Goal: Transaction & Acquisition: Purchase product/service

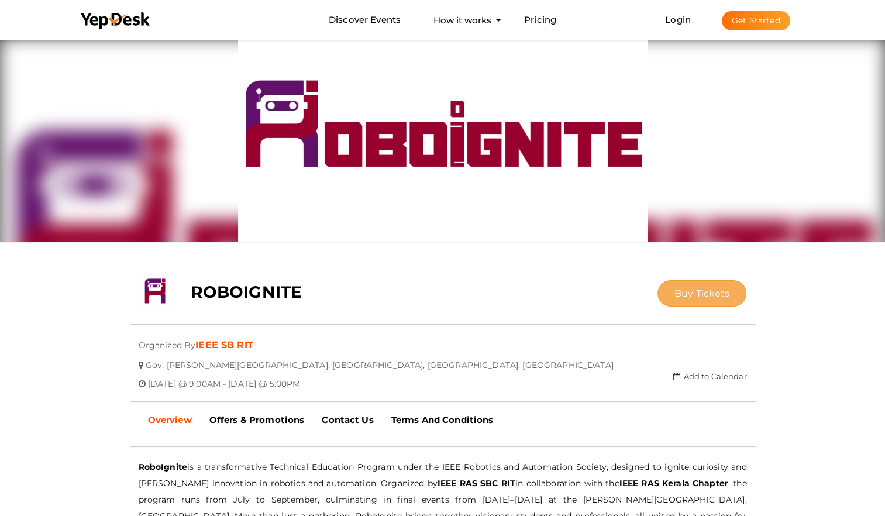
click at [681, 291] on span "Buy Tickets" at bounding box center [702, 293] width 56 height 11
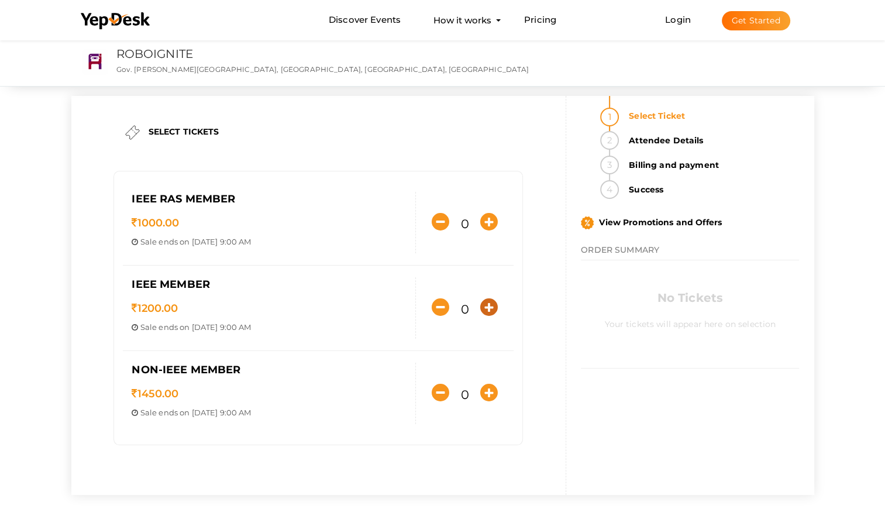
click at [486, 298] on icon "button" at bounding box center [489, 307] width 18 height 18
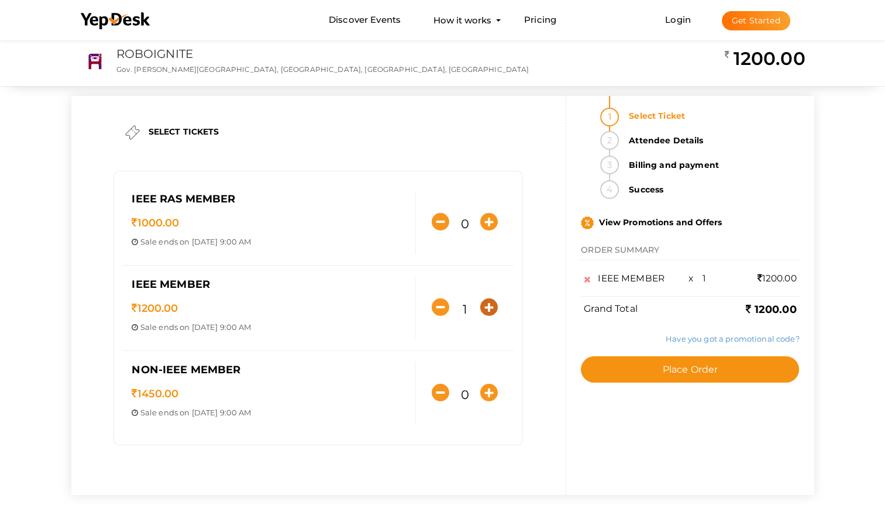
click at [487, 301] on icon "button" at bounding box center [489, 307] width 18 height 18
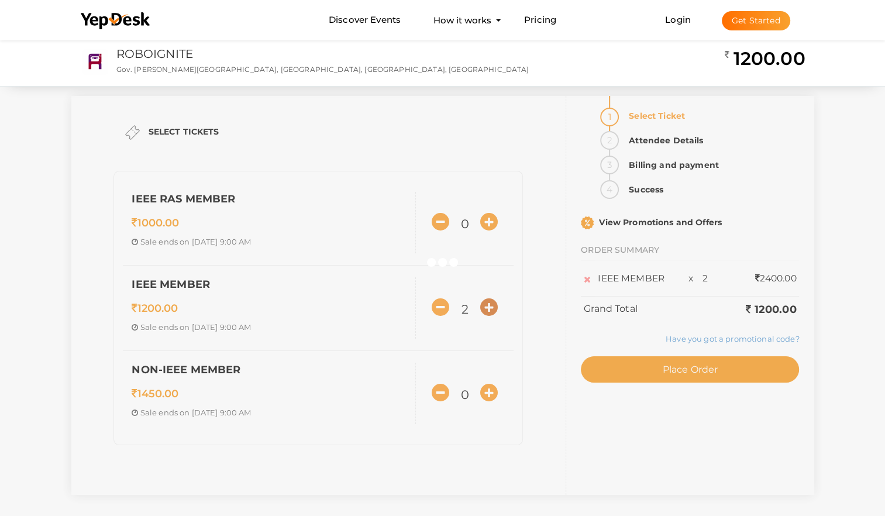
click at [487, 301] on div at bounding box center [442, 258] width 885 height 516
click at [487, 301] on div "SELECT TICKETS IEEE RAS MEMBER 1000.00 Sale ends on [DATE] 9:00 AM Sale Starts …" at bounding box center [442, 295] width 743 height 399
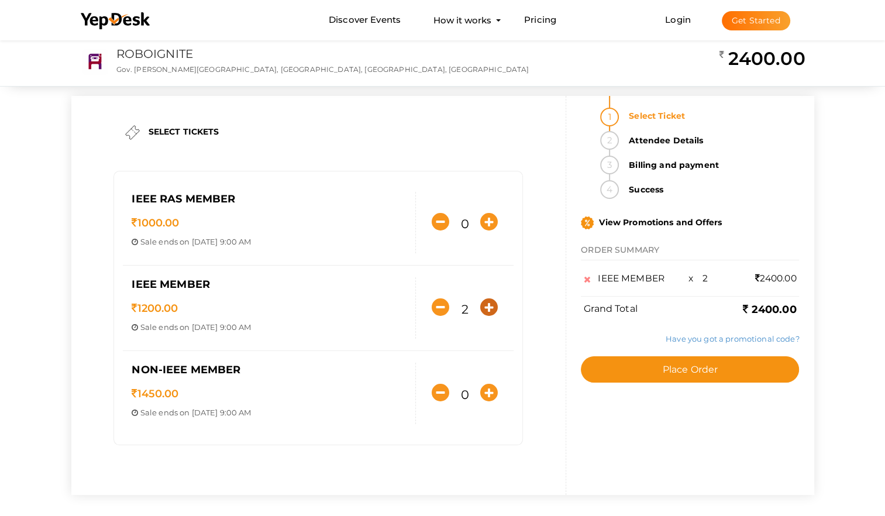
click at [487, 301] on icon "button" at bounding box center [489, 307] width 18 height 18
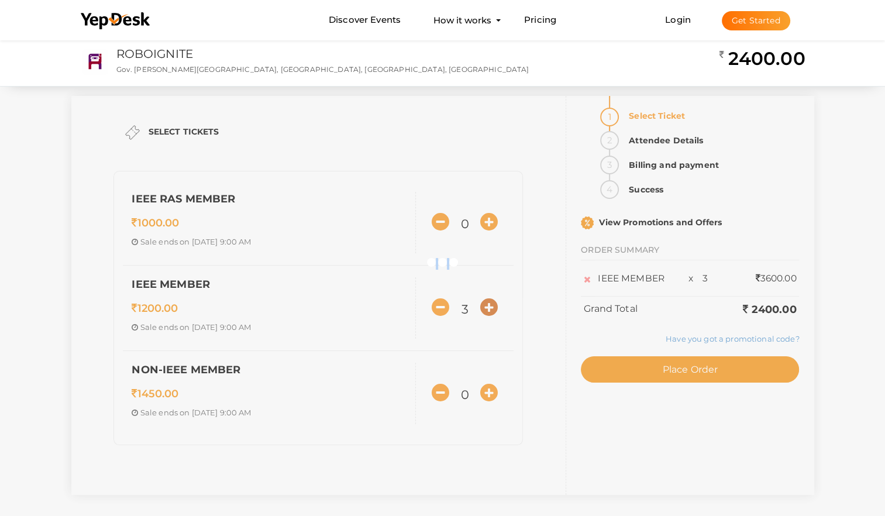
click at [487, 301] on div at bounding box center [442, 258] width 885 height 516
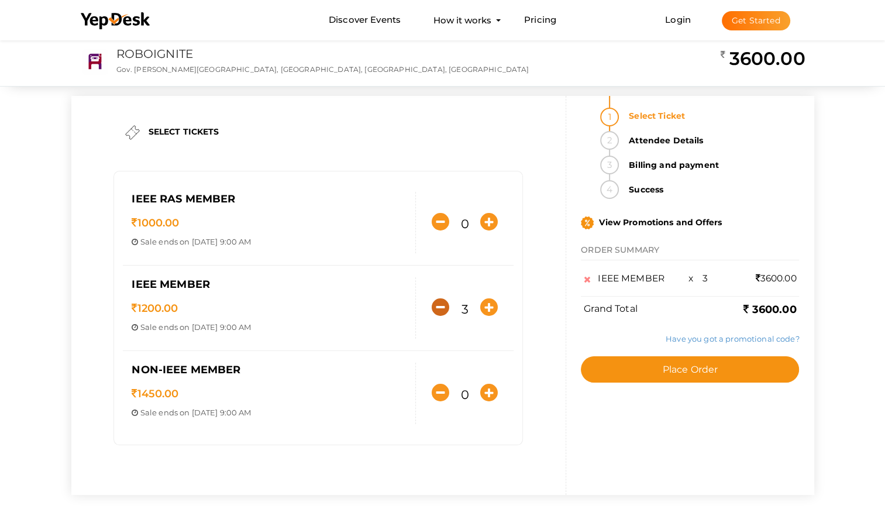
click at [436, 310] on icon "button" at bounding box center [440, 307] width 18 height 18
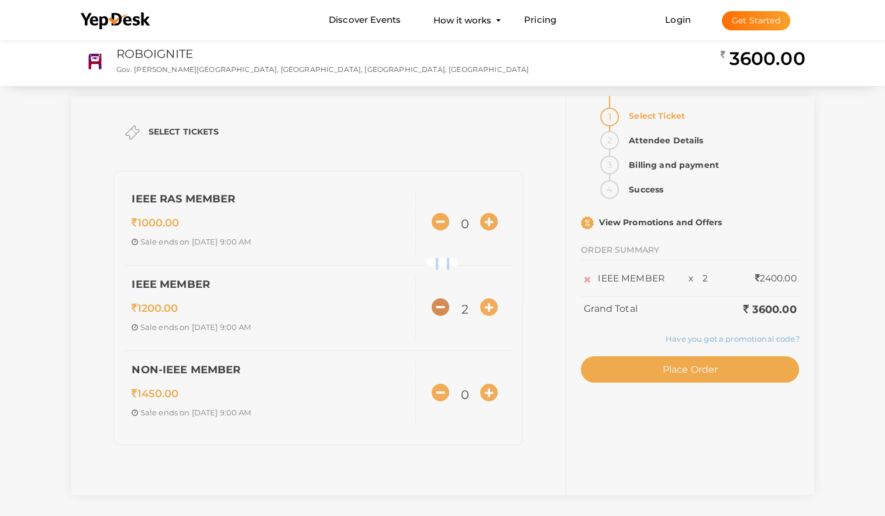
click at [436, 310] on div at bounding box center [442, 258] width 885 height 516
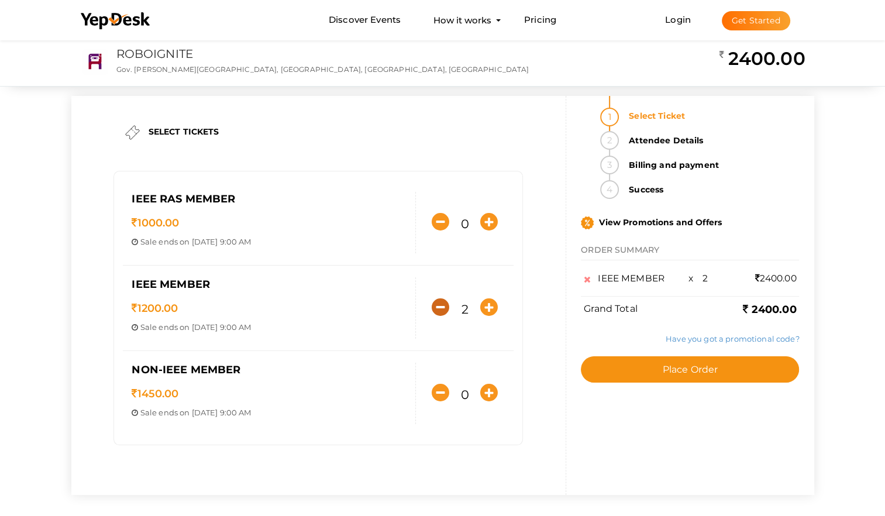
click at [436, 310] on icon "button" at bounding box center [440, 307] width 18 height 18
type input "1"
